Goal: Transaction & Acquisition: Purchase product/service

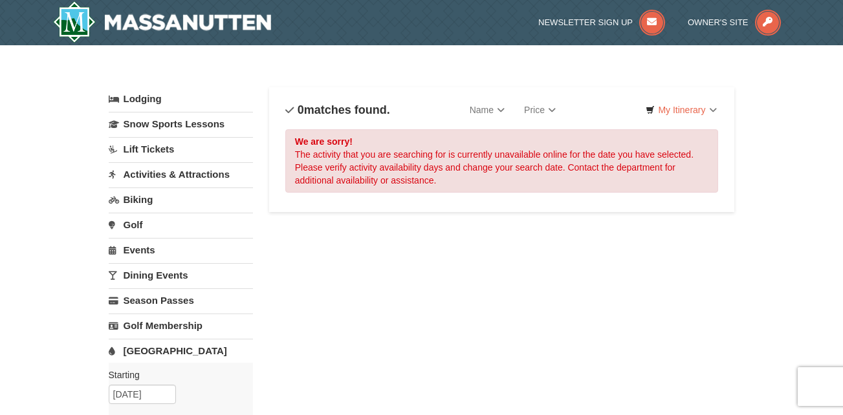
click at [158, 345] on link "[GEOGRAPHIC_DATA]" at bounding box center [181, 351] width 144 height 24
click at [162, 356] on link "[GEOGRAPHIC_DATA]" at bounding box center [181, 351] width 144 height 24
click at [322, 376] on div "Lodging Arrival Please format dates MM/DD/YYYY Please format dates MM/DD/YYYY 0…" at bounding box center [422, 419] width 626 height 665
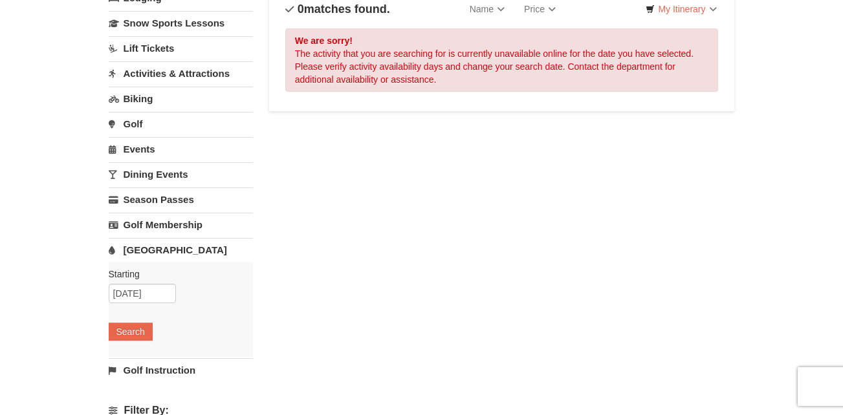
scroll to position [103, 0]
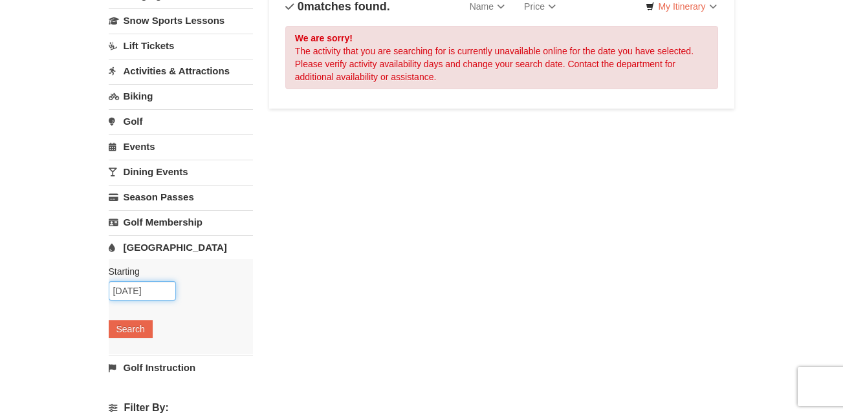
click at [150, 288] on input "09/12/2025" at bounding box center [142, 290] width 67 height 19
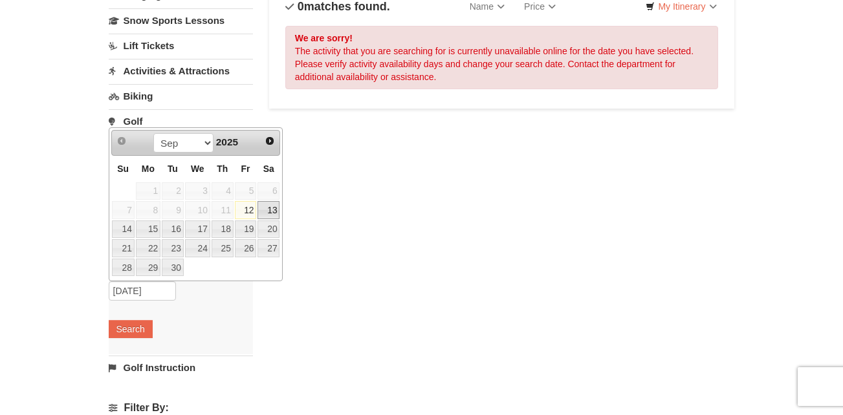
click at [270, 215] on link "13" at bounding box center [268, 210] width 22 height 18
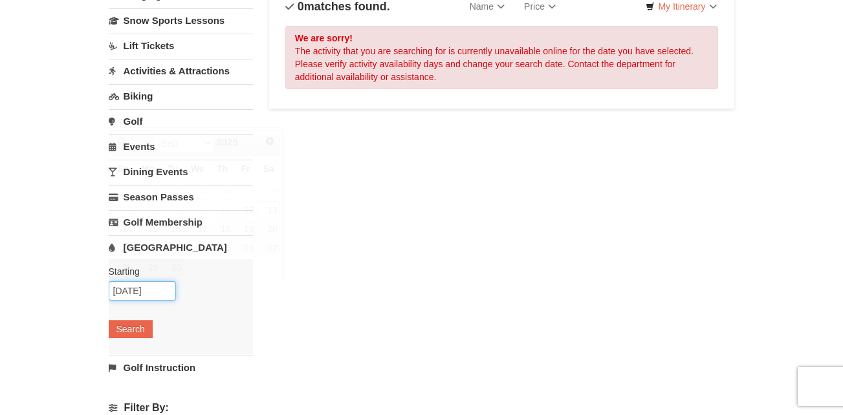
click at [164, 292] on input "09/13/2025" at bounding box center [142, 290] width 67 height 19
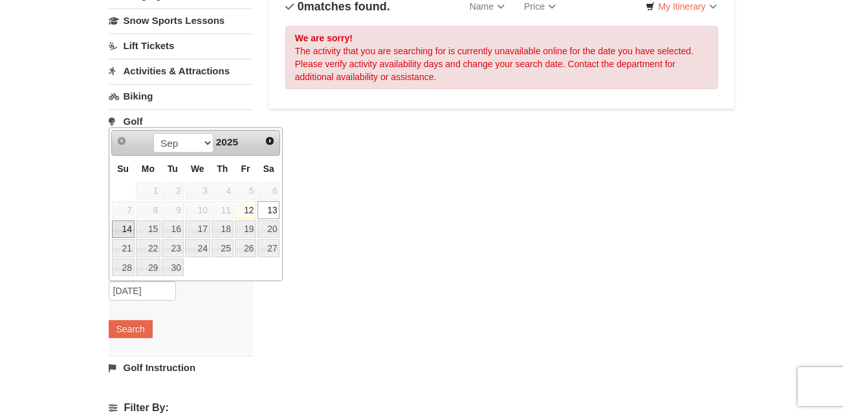
click at [125, 226] on link "14" at bounding box center [123, 230] width 23 height 18
type input "[DATE]"
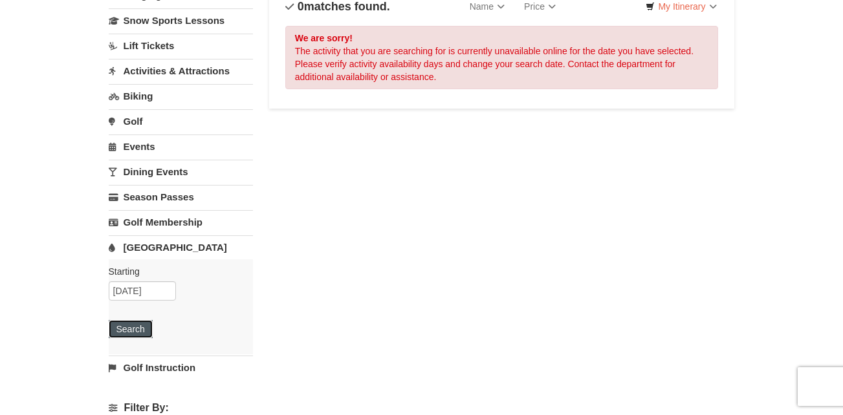
click at [138, 327] on button "Search" at bounding box center [131, 329] width 44 height 18
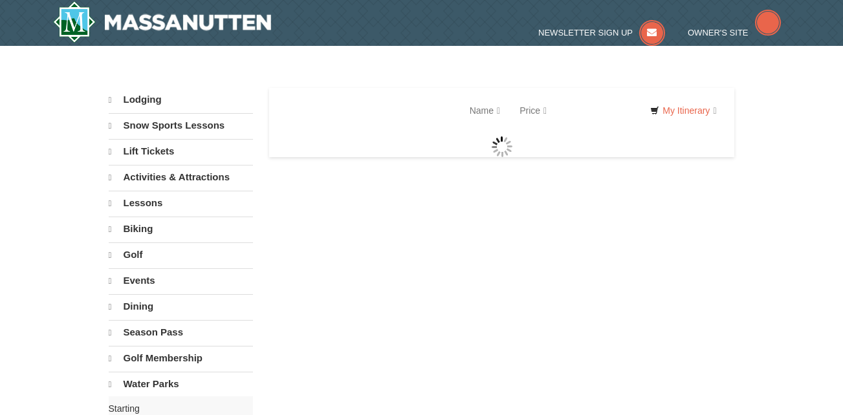
select select "9"
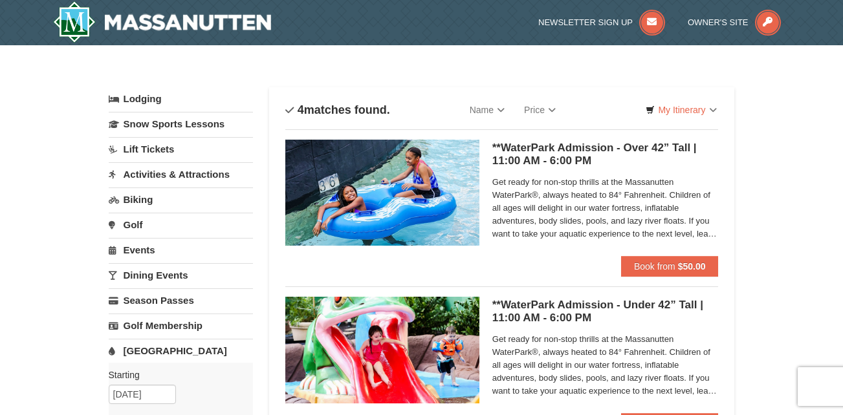
click at [808, 251] on div "× Categories List Filter My Itinerary Questions? [PHONE_NUMBER] Lodging Arrival…" at bounding box center [421, 420] width 843 height 750
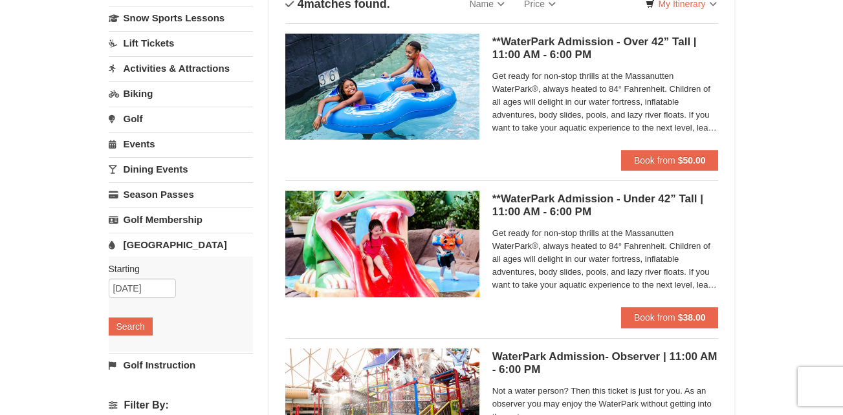
scroll to position [103, 0]
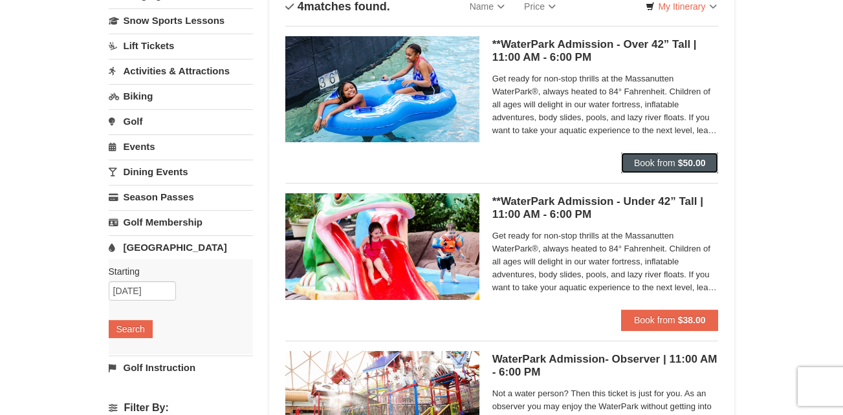
click at [675, 167] on span "Book from" at bounding box center [654, 163] width 41 height 10
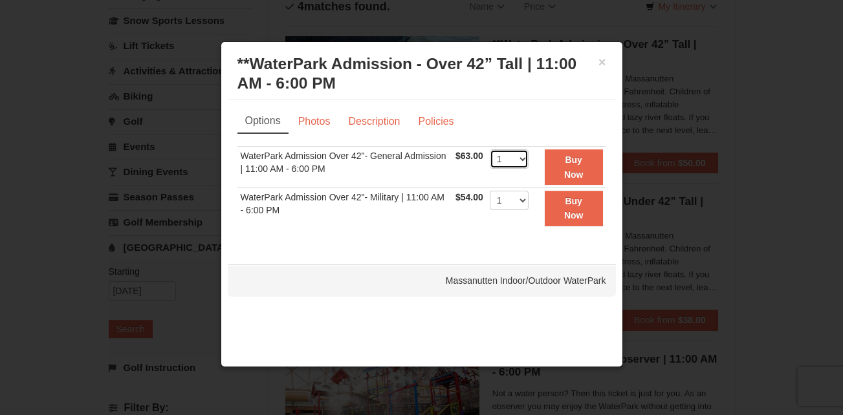
click at [514, 164] on select "1 2 3 4 5 6 7 8 9 10 11 12 13 14 15 16 17 18 19 20 21 22" at bounding box center [509, 158] width 39 height 19
select select "4"
click at [490, 149] on select "1 2 3 4 5 6 7 8 9 10 11 12 13 14 15 16 17 18 19 20 21 22" at bounding box center [509, 158] width 39 height 19
click at [579, 165] on strong "Buy Now" at bounding box center [573, 167] width 19 height 25
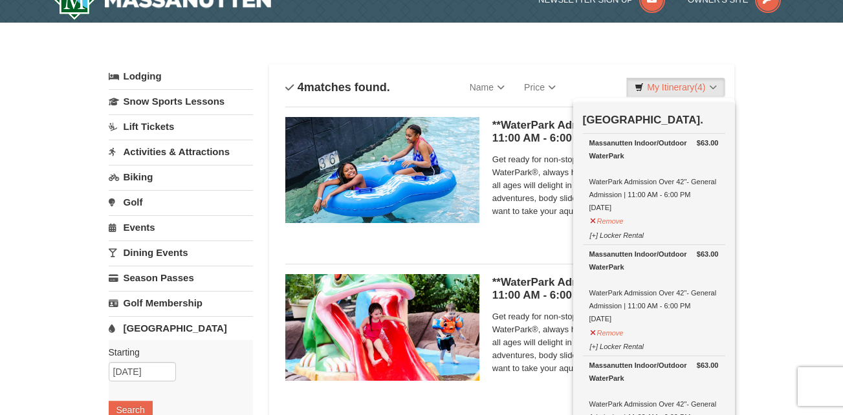
scroll to position [0, 0]
